Goal: Transaction & Acquisition: Purchase product/service

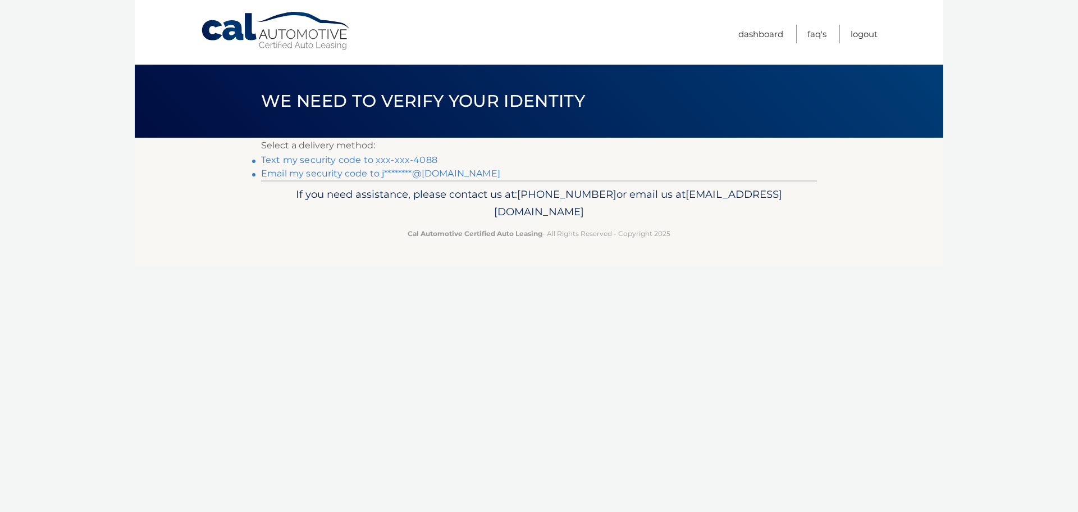
click at [328, 159] on link "Text my security code to xxx-xxx-4088" at bounding box center [349, 159] width 176 height 11
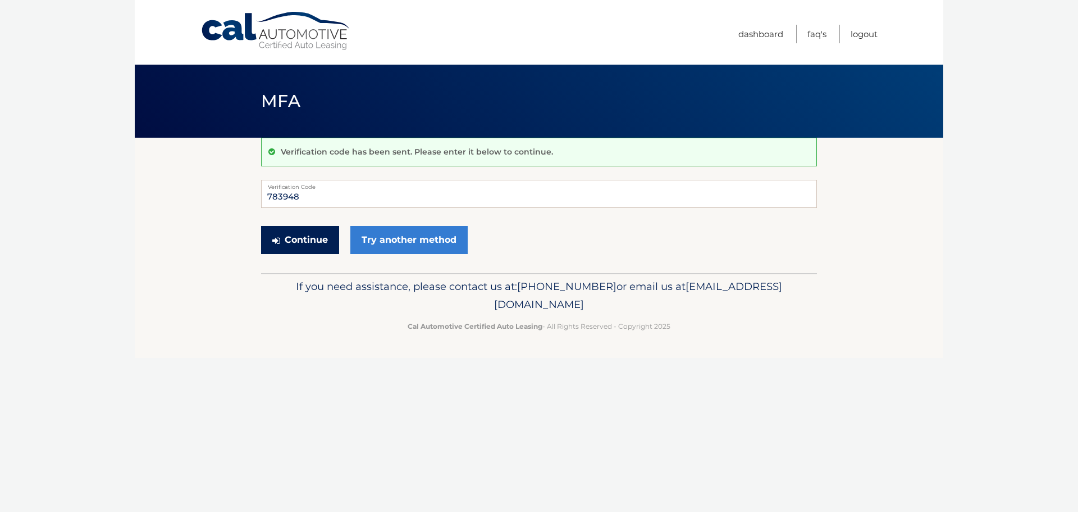
type input "783948"
click at [323, 233] on button "Continue" at bounding box center [300, 240] width 78 height 28
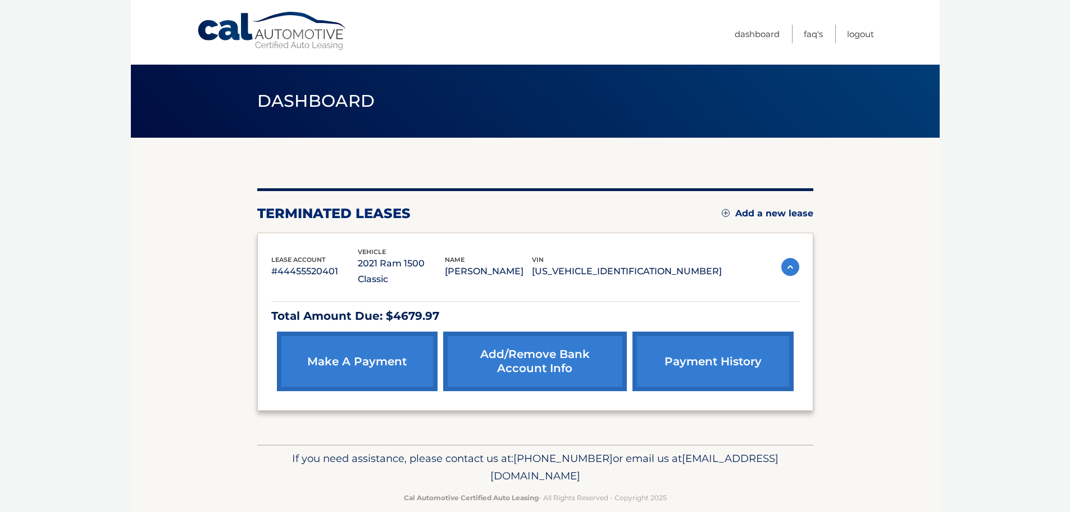
click at [342, 341] on link "make a payment" at bounding box center [357, 361] width 161 height 60
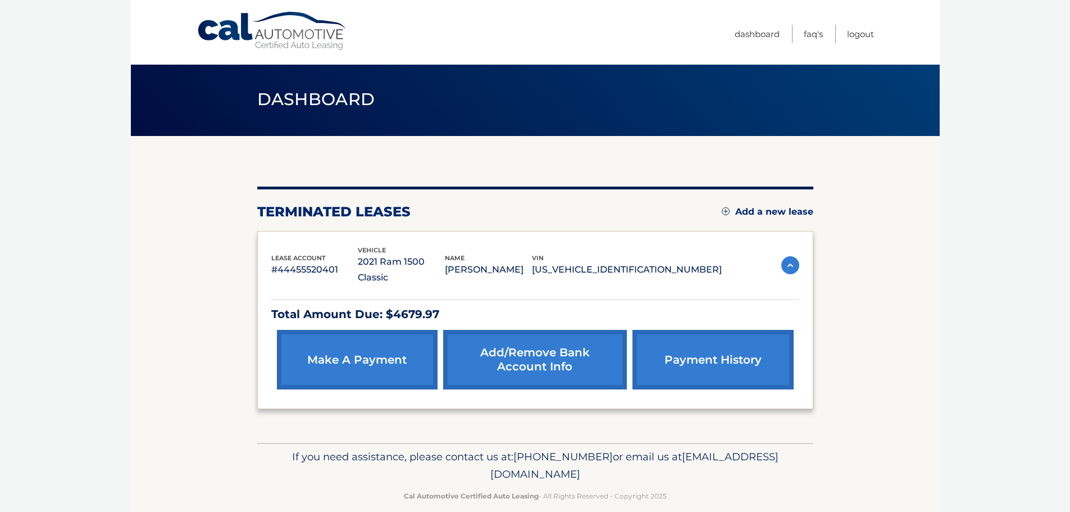
scroll to position [2, 0]
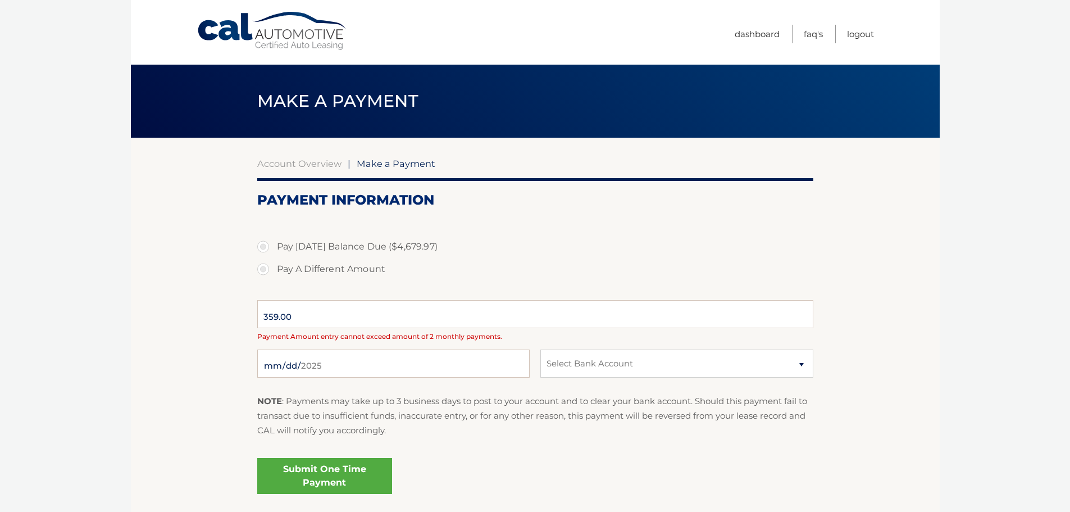
select select "YWEyMWQ0MTUtMTU2ZC00OGVlLTljZjgtZDg2MDhkYTU4MDAz"
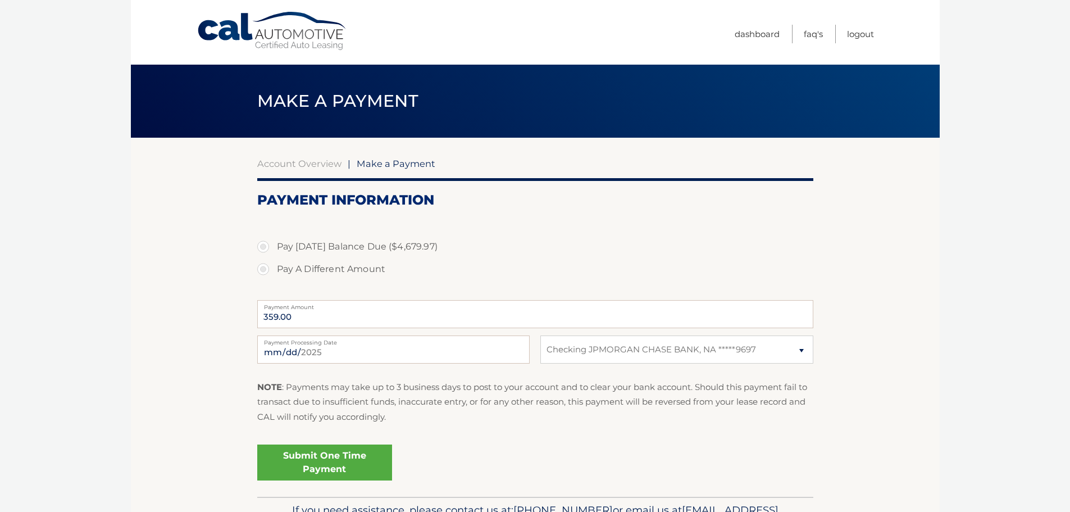
click at [208, 317] on section "Account Overview | Make a Payment Payment Information Pay Today's Balance Due (…" at bounding box center [535, 317] width 809 height 359
click at [386, 246] on label "Pay Today's Balance Due ($4,679.97)" at bounding box center [535, 246] width 556 height 22
click at [273, 246] on input "Pay Today's Balance Due ($4,679.97)" at bounding box center [267, 244] width 11 height 18
radio input "true"
type input "4679.97"
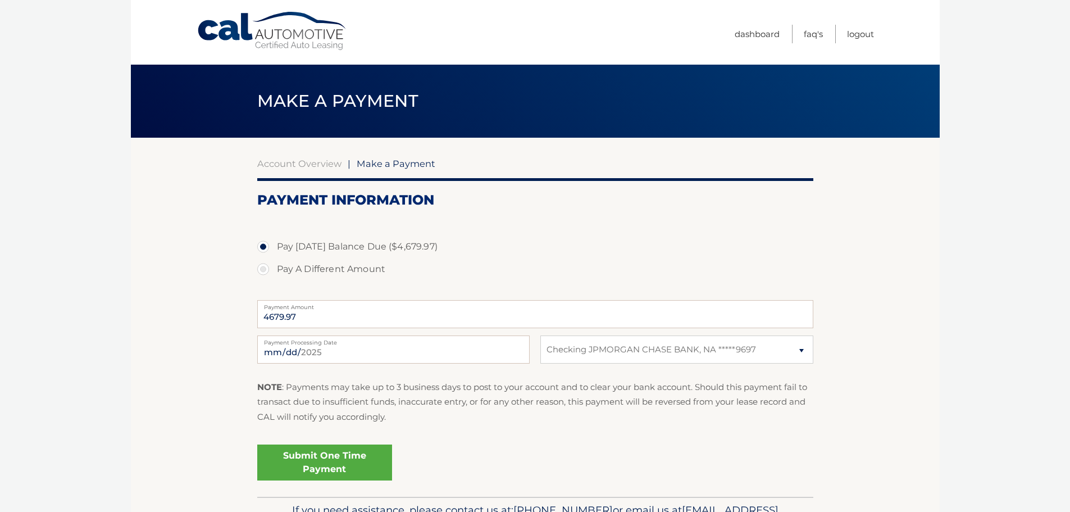
click at [286, 256] on label "Pay Today's Balance Due ($4,679.97)" at bounding box center [535, 246] width 556 height 22
click at [273, 253] on input "Pay Today's Balance Due ($4,679.97)" at bounding box center [267, 244] width 11 height 18
click at [285, 265] on label "Pay A Different Amount" at bounding box center [535, 269] width 556 height 22
click at [273, 265] on input "Pay A Different Amount" at bounding box center [267, 267] width 11 height 18
radio input "true"
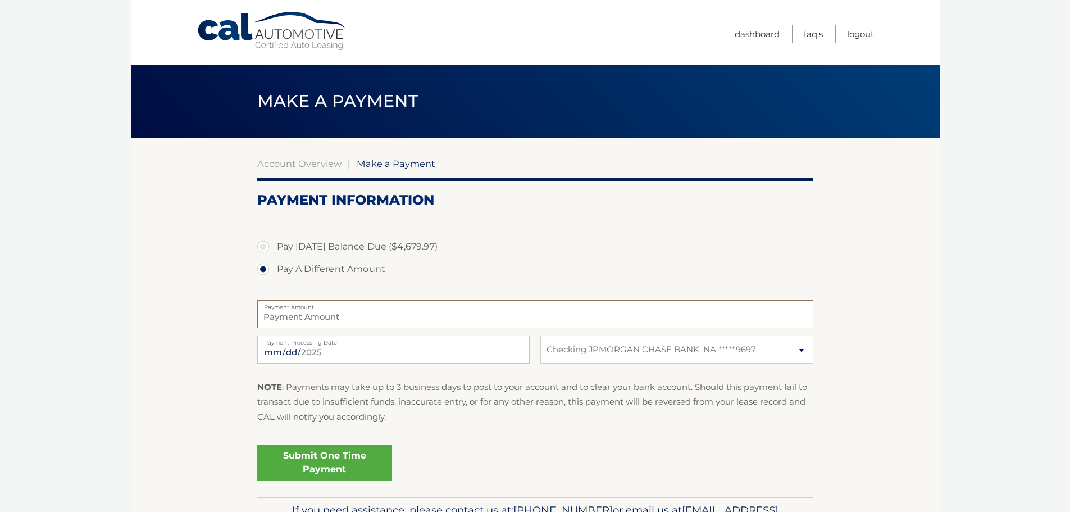
click at [331, 313] on input "Payment Amount" at bounding box center [535, 314] width 556 height 28
type input "389.99"
click at [575, 270] on label "Pay A Different Amount" at bounding box center [535, 269] width 556 height 22
click at [273, 270] on input "Pay A Different Amount" at bounding box center [267, 267] width 11 height 18
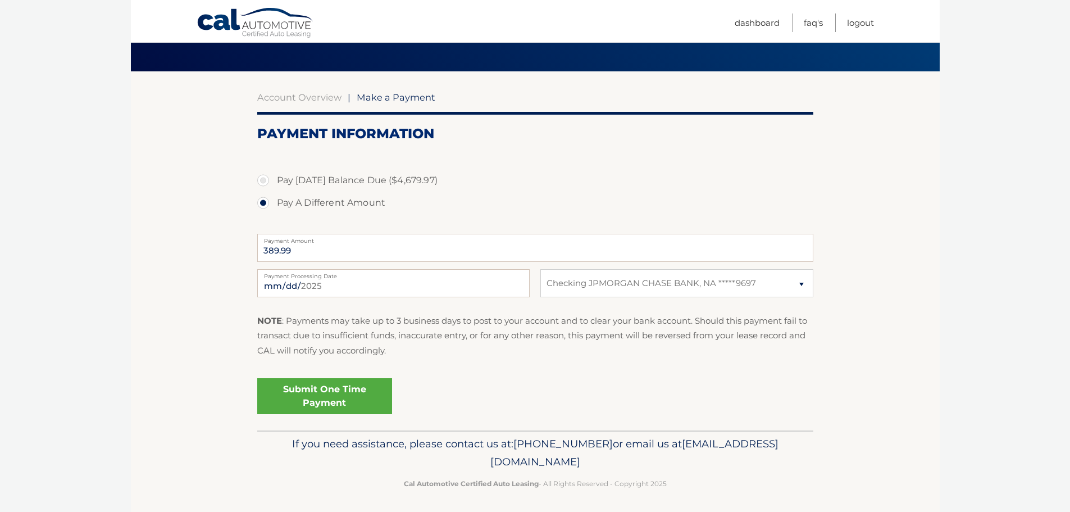
scroll to position [70, 0]
